Goal: Information Seeking & Learning: Learn about a topic

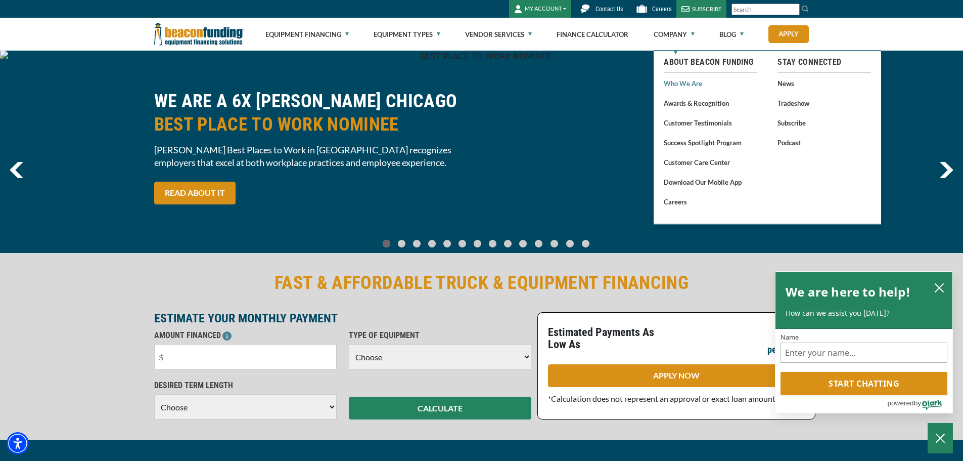
click at [692, 81] on link "Who We Are" at bounding box center [711, 83] width 94 height 13
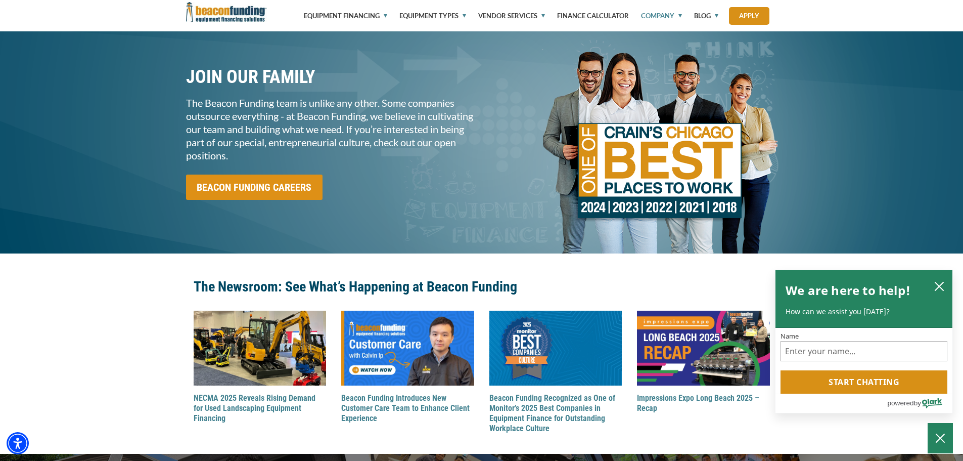
scroll to position [961, 0]
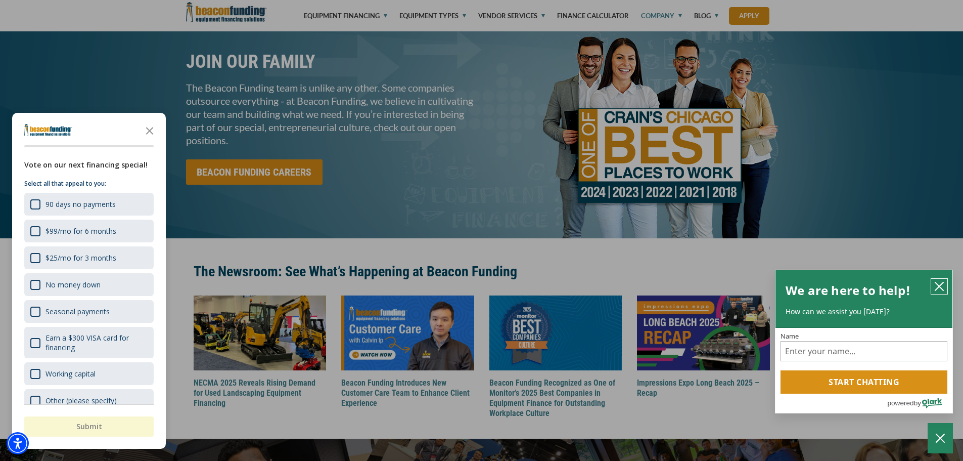
click at [936, 290] on icon "close chatbox" at bounding box center [939, 286] width 8 height 8
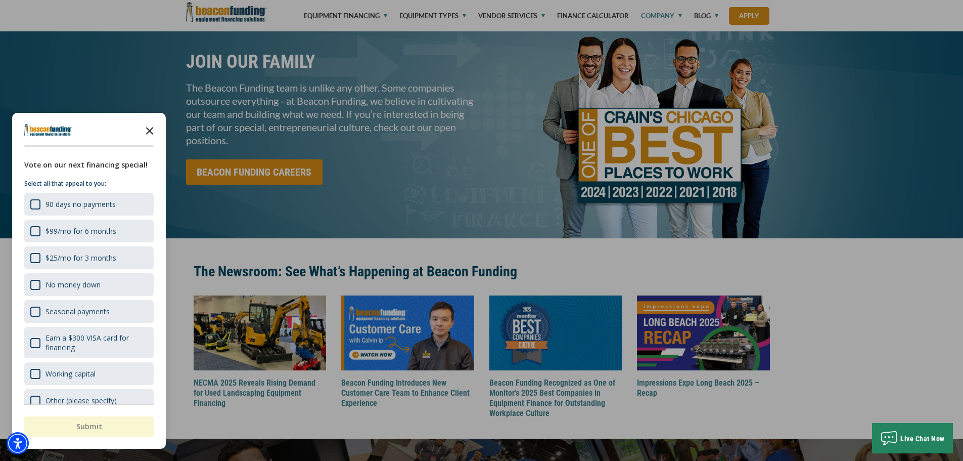
click at [148, 131] on icon "Close the survey" at bounding box center [150, 130] width 20 height 20
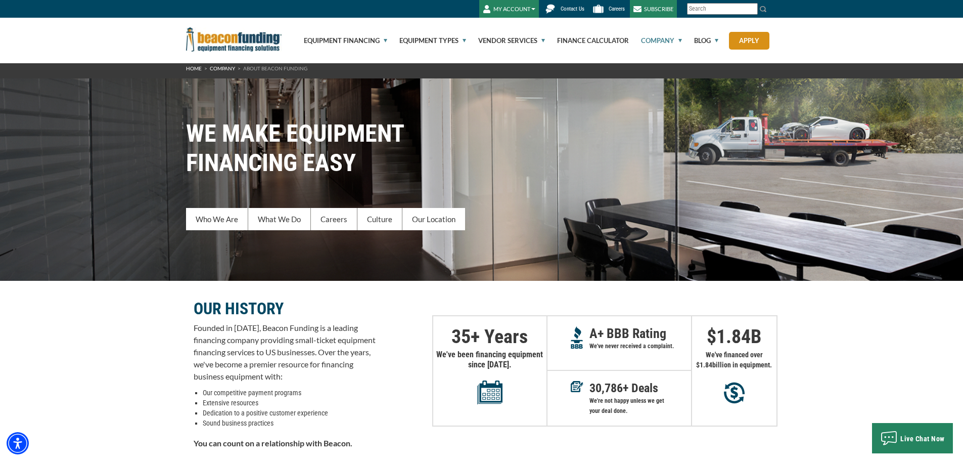
scroll to position [0, 0]
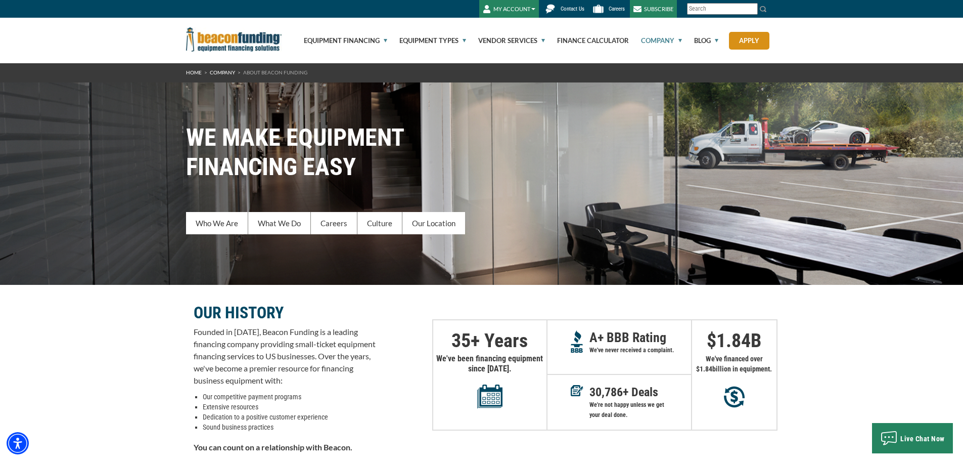
click at [219, 71] on link "Company" at bounding box center [222, 72] width 25 height 6
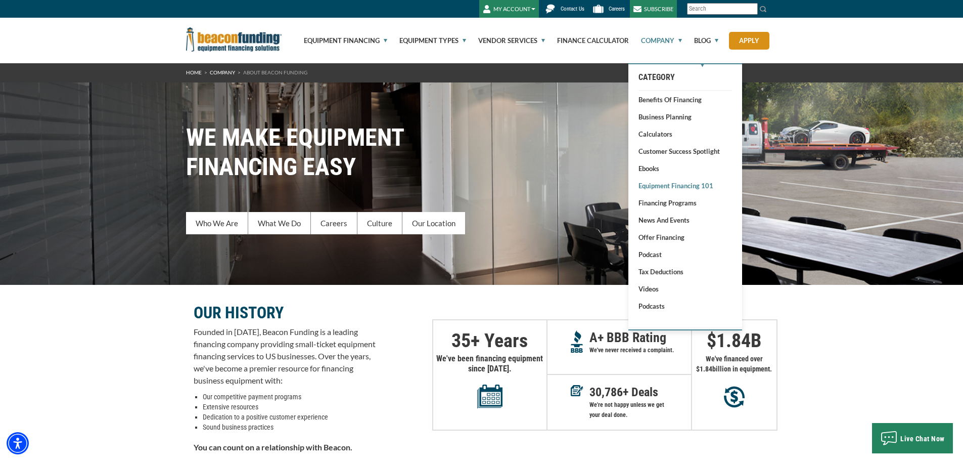
click at [651, 190] on link "Equipment Financing 101" at bounding box center [686, 186] width 94 height 10
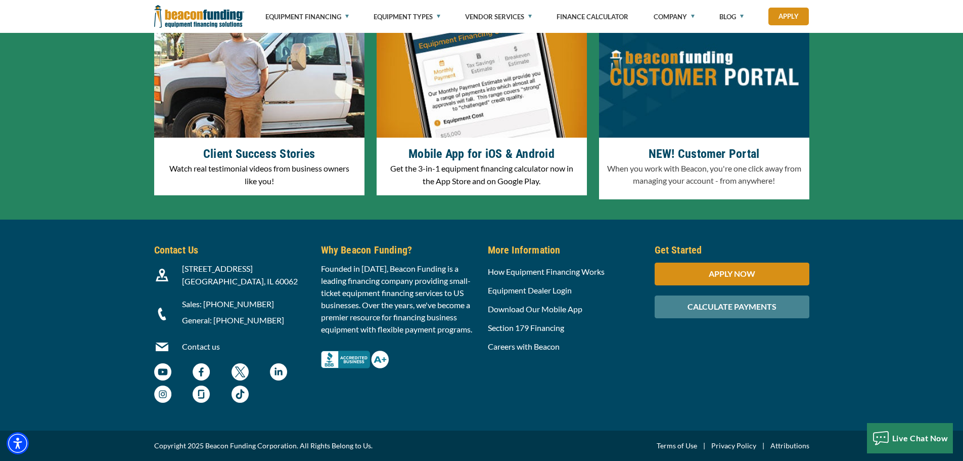
scroll to position [3154, 0]
click at [382, 303] on p "Founded in [DATE], Beacon Funding is a leading financing company providing smal…" at bounding box center [398, 298] width 155 height 73
